Goal: Task Accomplishment & Management: Manage account settings

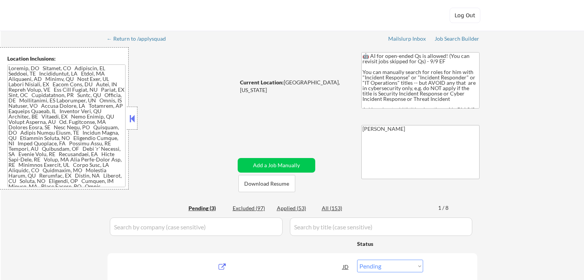
select select ""pending""
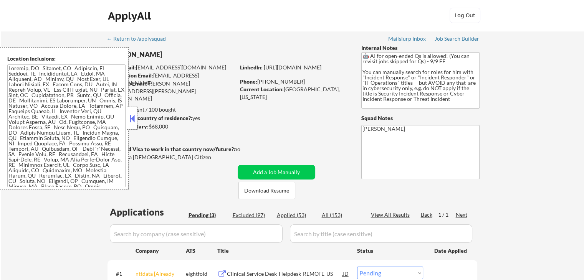
click at [134, 122] on button at bounding box center [132, 119] width 8 height 12
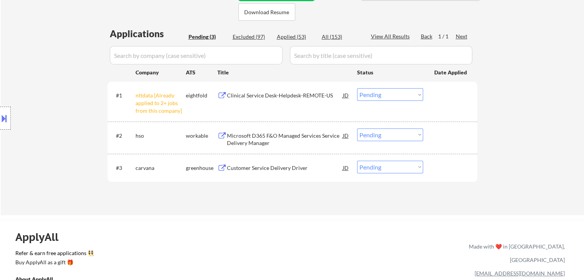
scroll to position [192, 0]
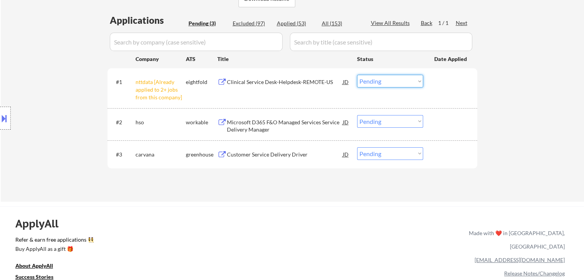
click at [392, 79] on select "Choose an option... Pending Applied Excluded (Questions) Excluded (Expired) Exc…" at bounding box center [390, 81] width 66 height 13
click at [357, 75] on select "Choose an option... Pending Applied Excluded (Questions) Excluded (Expired) Exc…" at bounding box center [390, 81] width 66 height 13
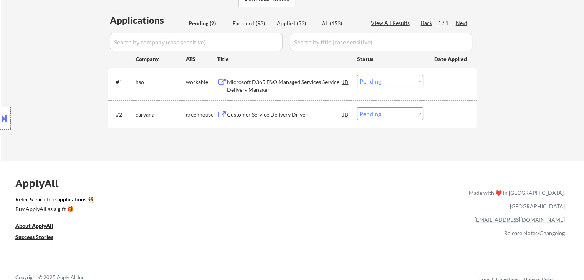
click at [265, 111] on div "Customer Service Delivery Driver" at bounding box center [285, 115] width 116 height 8
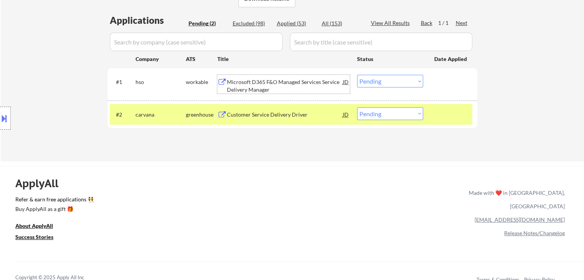
click at [267, 82] on div "Microsoft D365 F&O Managed Services Service Delivery Manager" at bounding box center [285, 85] width 116 height 15
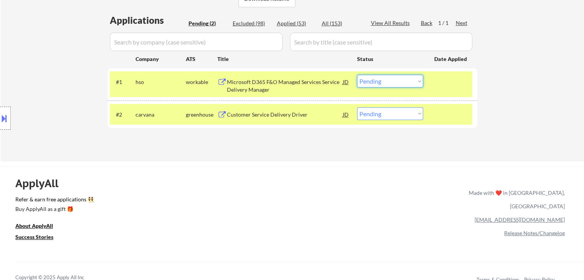
click at [376, 84] on select "Choose an option... Pending Applied Excluded (Questions) Excluded (Expired) Exc…" at bounding box center [390, 81] width 66 height 13
click at [357, 75] on select "Choose an option... Pending Applied Excluded (Questions) Excluded (Expired) Exc…" at bounding box center [390, 81] width 66 height 13
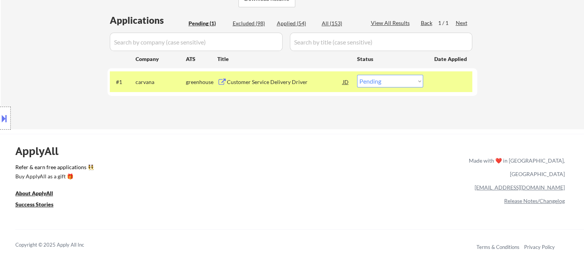
click at [4, 116] on button at bounding box center [4, 118] width 8 height 13
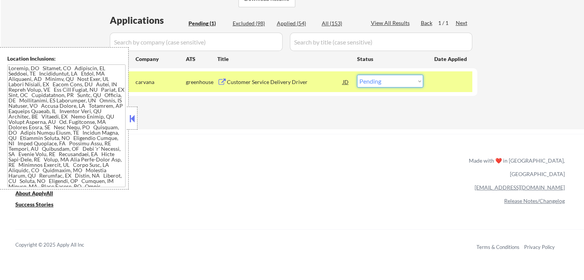
click at [373, 80] on select "Choose an option... Pending Applied Excluded (Questions) Excluded (Expired) Exc…" at bounding box center [390, 81] width 66 height 13
click at [357, 75] on select "Choose an option... Pending Applied Excluded (Questions) Excluded (Expired) Exc…" at bounding box center [390, 81] width 66 height 13
click at [135, 119] on button at bounding box center [132, 119] width 8 height 12
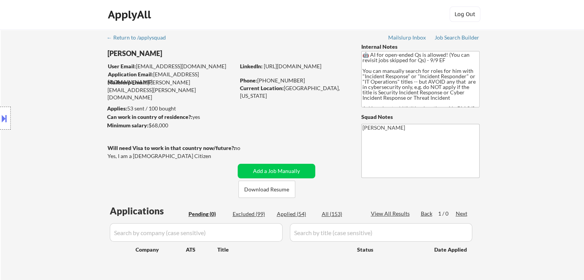
scroll to position [0, 0]
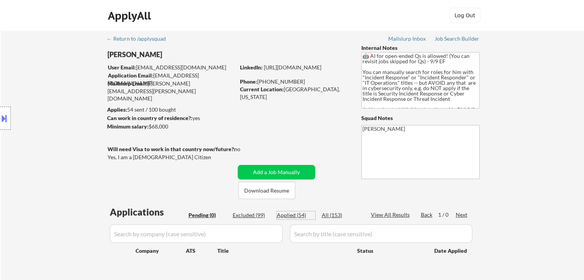
click at [289, 214] on div "Applied (54)" at bounding box center [296, 215] width 38 height 8
select select ""applied""
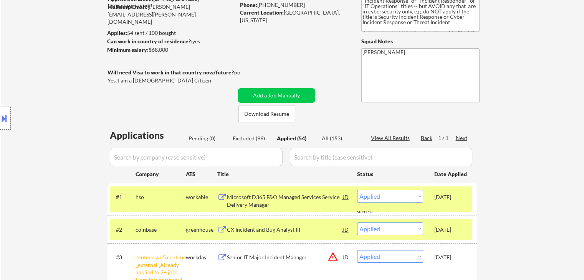
scroll to position [38, 0]
